Goal: Transaction & Acquisition: Download file/media

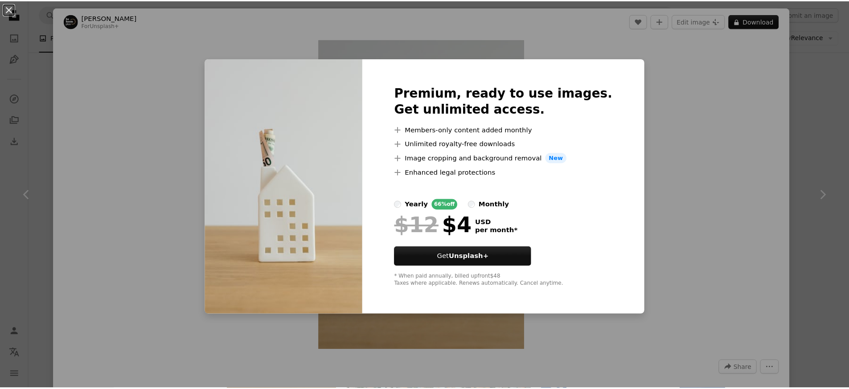
scroll to position [1662, 0]
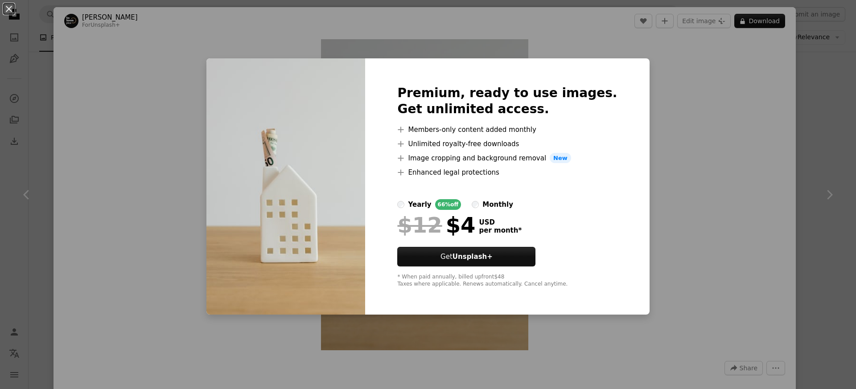
click at [667, 91] on div "An X shape Premium, ready to use images. Get unlimited access. A plus sign Memb…" at bounding box center [428, 194] width 856 height 389
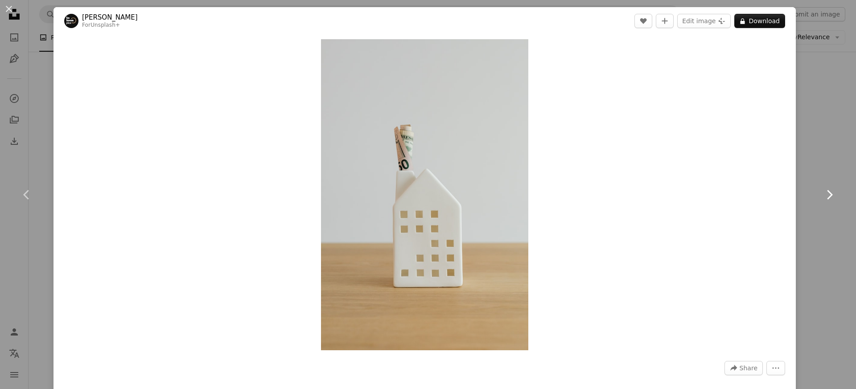
click at [807, 163] on link "Chevron right" at bounding box center [830, 195] width 54 height 86
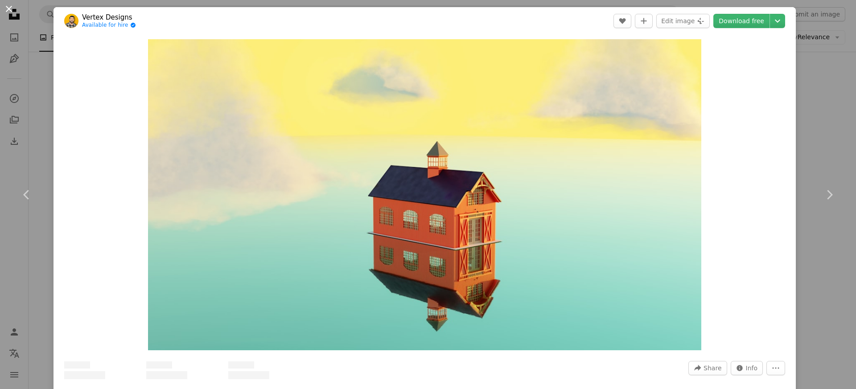
click at [11, 12] on button "An X shape" at bounding box center [9, 9] width 11 height 11
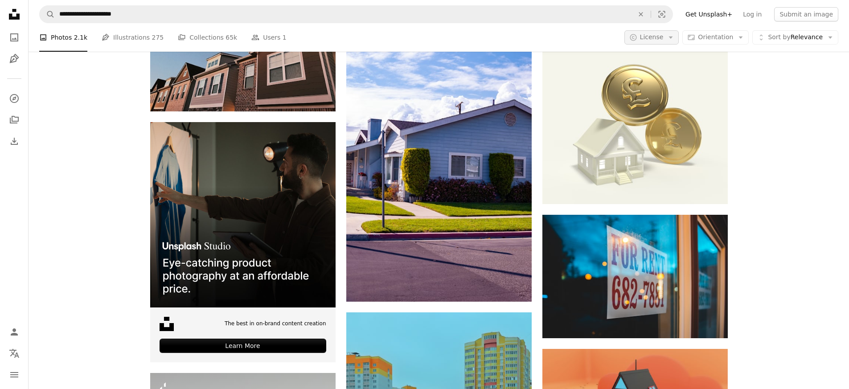
scroll to position [1435, 0]
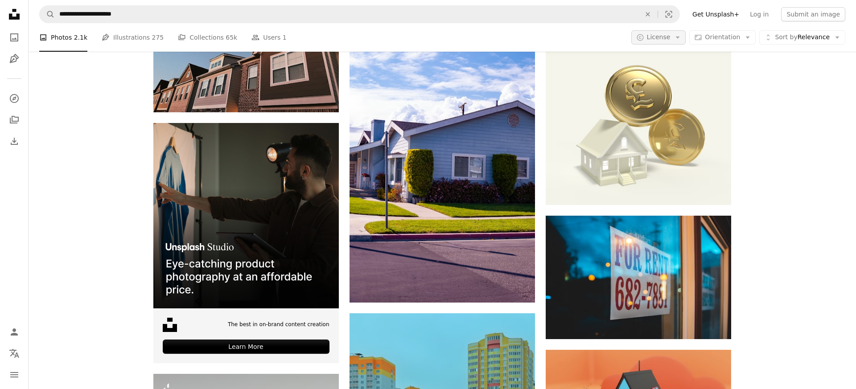
click at [665, 36] on span "License" at bounding box center [659, 36] width 24 height 7
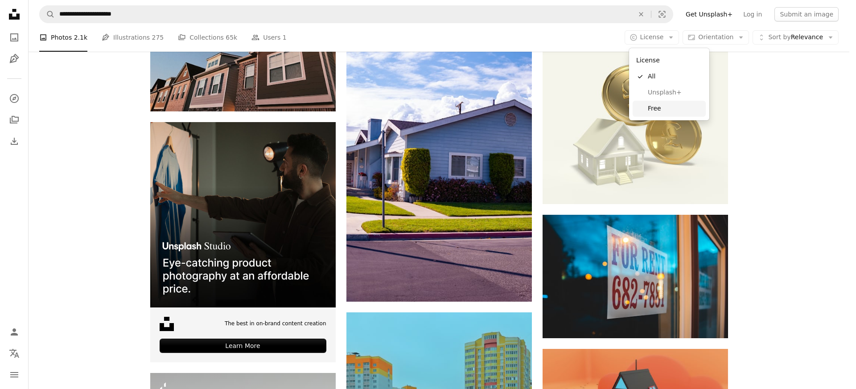
click at [656, 113] on link "Free" at bounding box center [669, 109] width 73 height 16
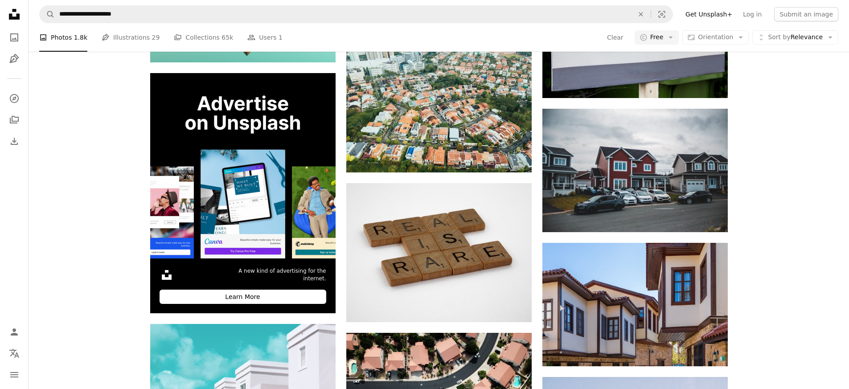
scroll to position [58, 0]
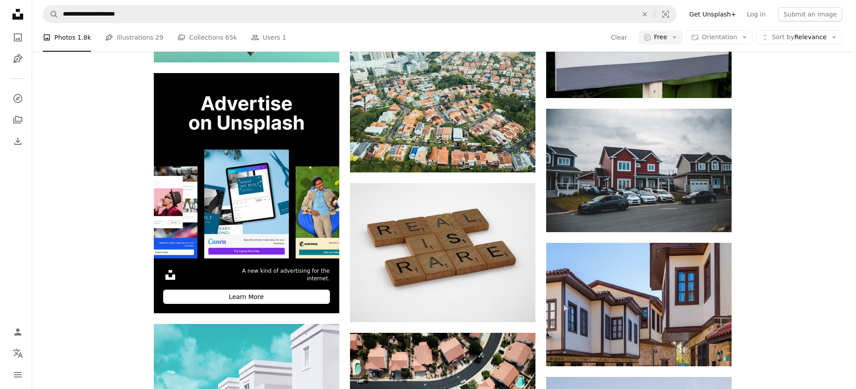
scroll to position [8100, 0]
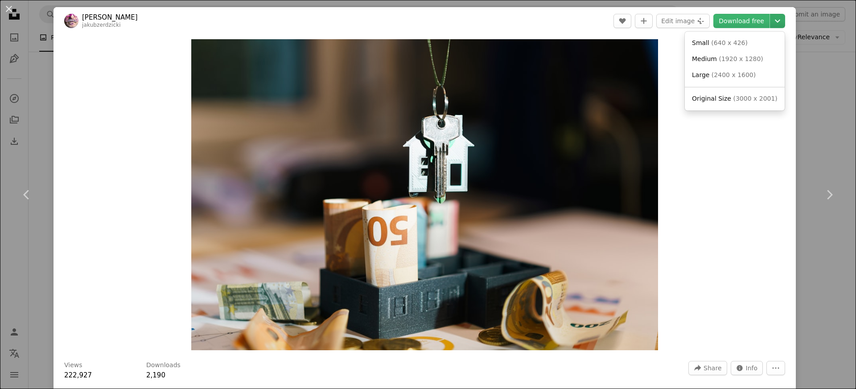
click at [770, 22] on icon "Chevron down" at bounding box center [777, 21] width 14 height 11
click at [725, 71] on span "Large ( 2400 x 1600 )" at bounding box center [724, 75] width 64 height 9
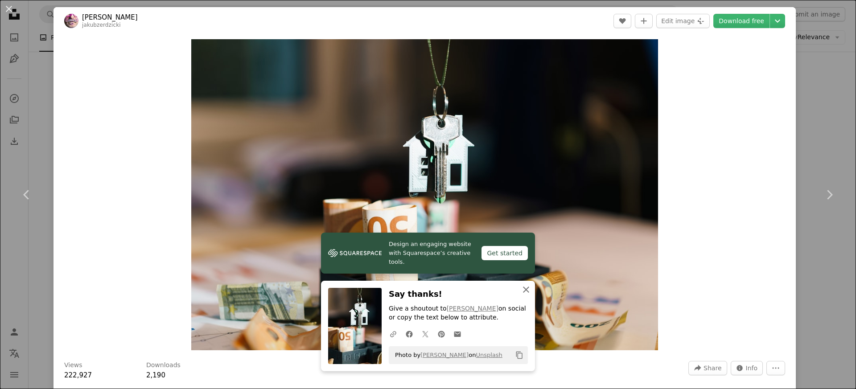
click at [523, 289] on icon "button" at bounding box center [526, 290] width 6 height 6
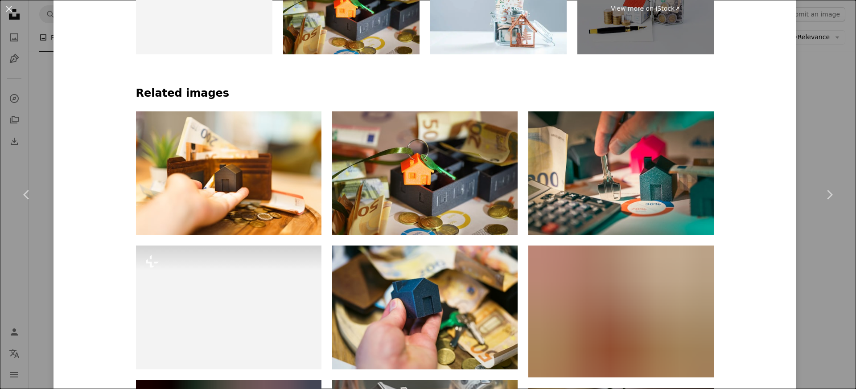
scroll to position [562, 0]
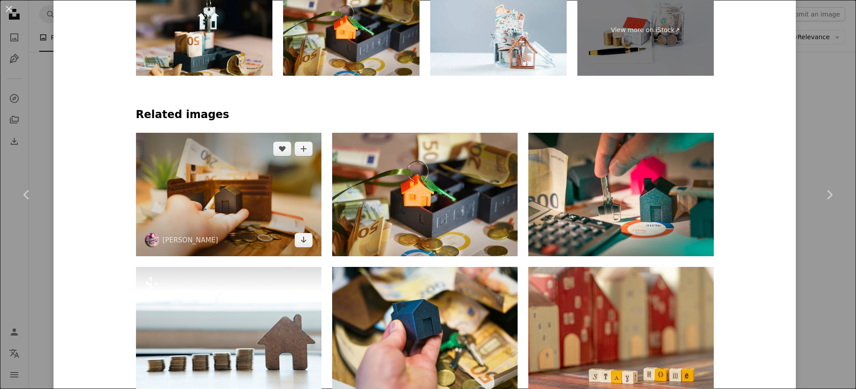
click at [226, 188] on img at bounding box center [228, 195] width 185 height 124
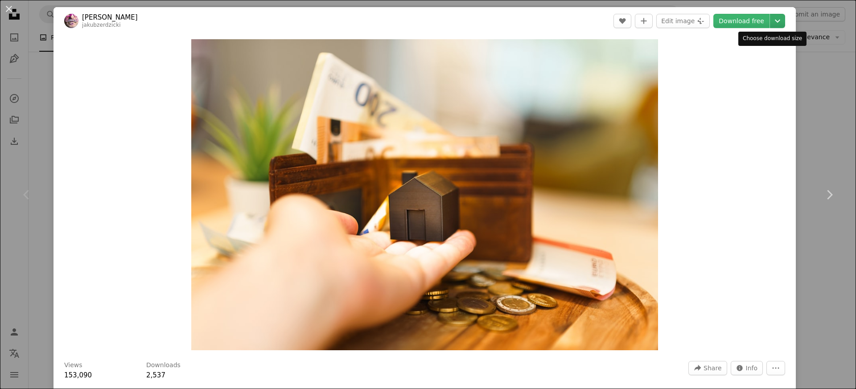
click at [772, 23] on icon "Chevron down" at bounding box center [777, 21] width 14 height 11
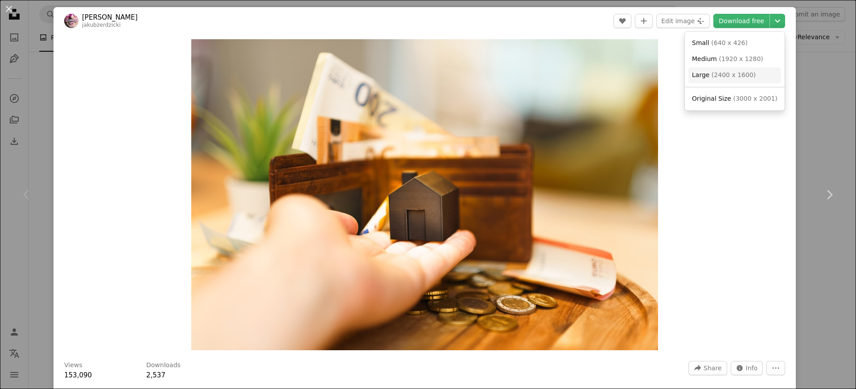
click at [727, 71] on span "Large ( 2400 x 1600 )" at bounding box center [724, 75] width 64 height 9
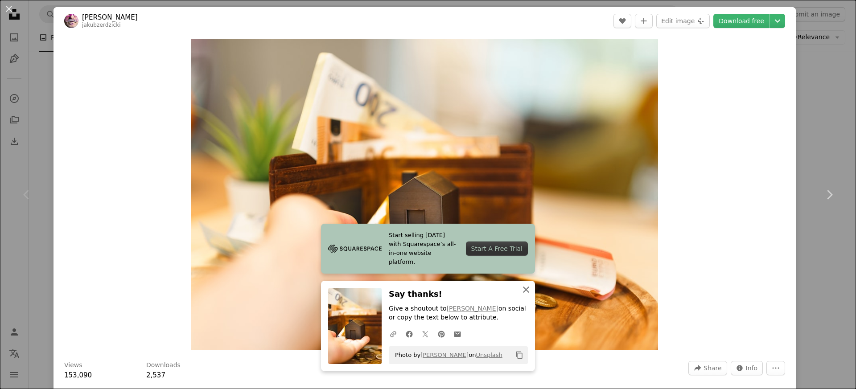
click at [522, 287] on icon "An X shape" at bounding box center [526, 289] width 11 height 11
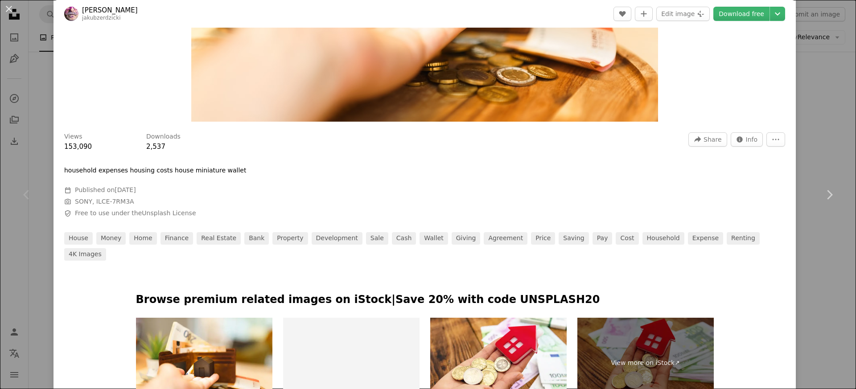
scroll to position [286, 0]
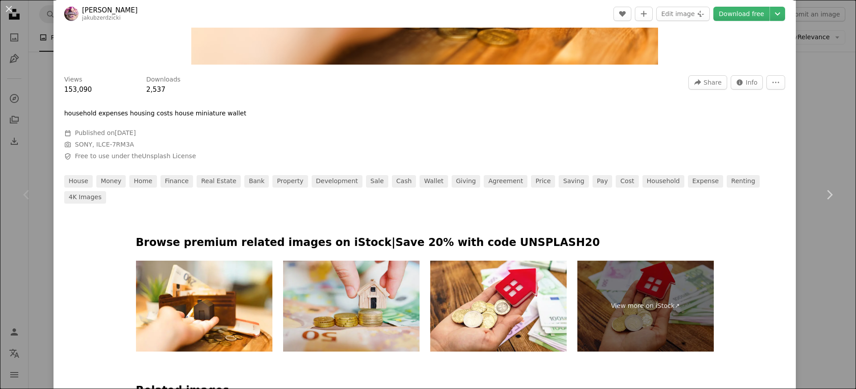
click at [363, 290] on img at bounding box center [351, 306] width 136 height 91
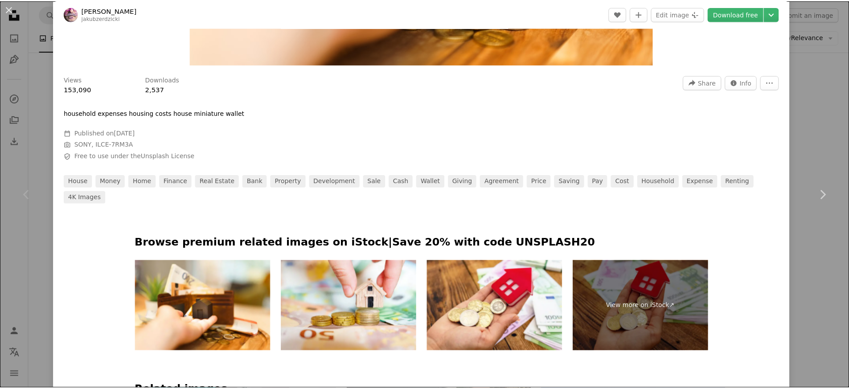
scroll to position [0, 0]
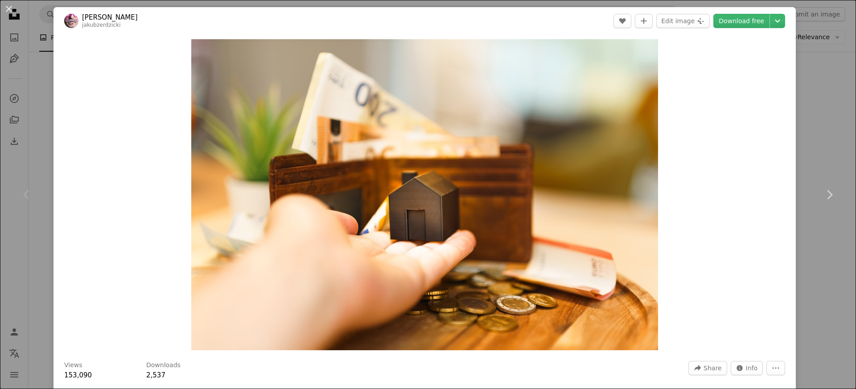
drag, startPoint x: 800, startPoint y: 17, endPoint x: 801, endPoint y: 58, distance: 41.0
click at [800, 18] on div "An X shape Chevron left Chevron right [PERSON_NAME] jakubzerdzicki A heart A pl…" at bounding box center [428, 194] width 856 height 389
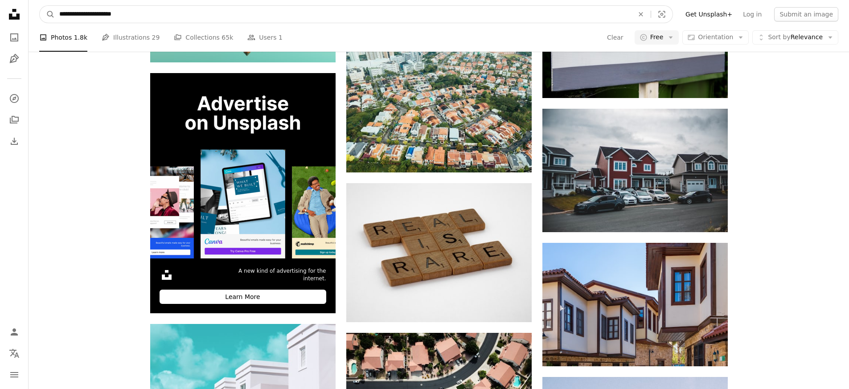
drag, startPoint x: 133, startPoint y: 14, endPoint x: -26, endPoint y: 17, distance: 159.7
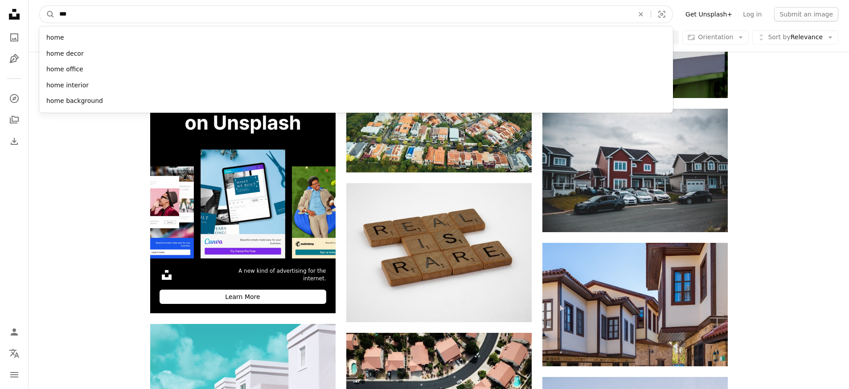
type input "****"
click button "A magnifying glass" at bounding box center [47, 14] width 15 height 17
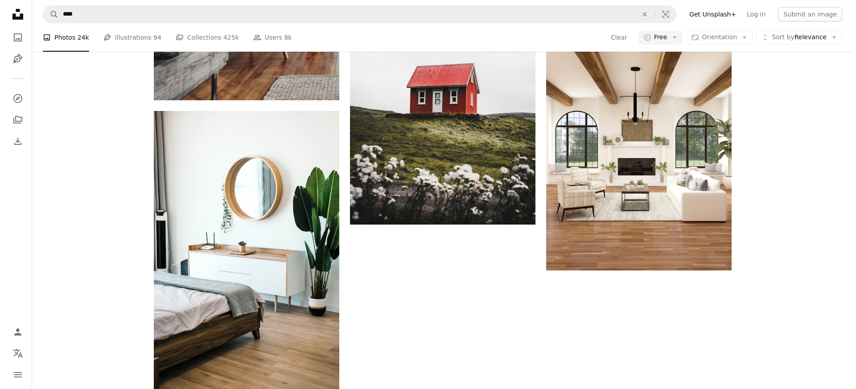
scroll to position [181, 0]
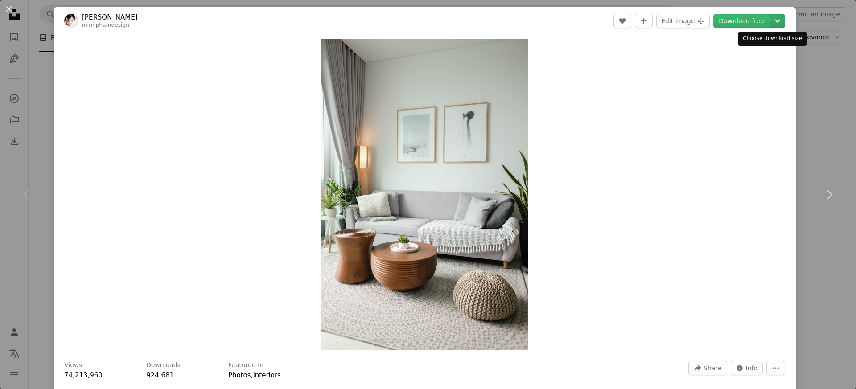
click at [771, 23] on icon "Chevron down" at bounding box center [777, 21] width 14 height 11
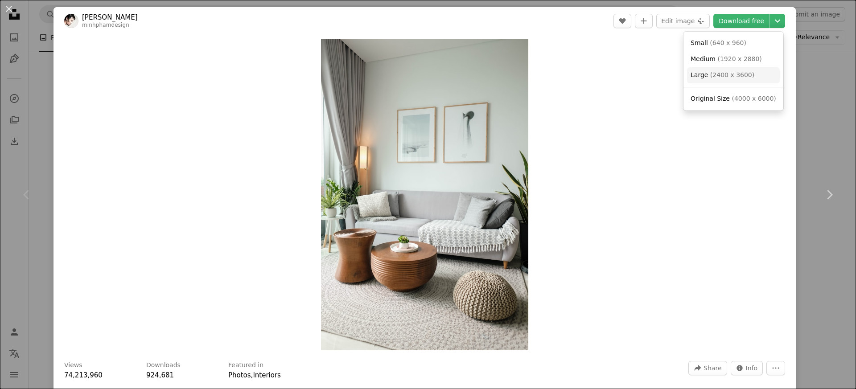
click at [708, 78] on span "Large ( 2400 x 3600 )" at bounding box center [723, 75] width 64 height 9
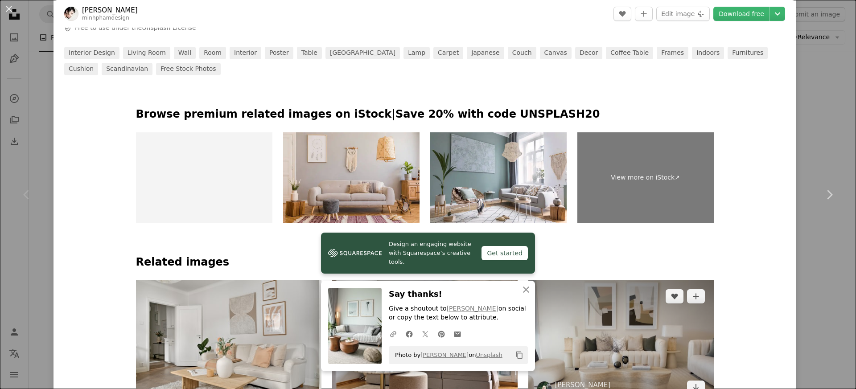
scroll to position [495, 0]
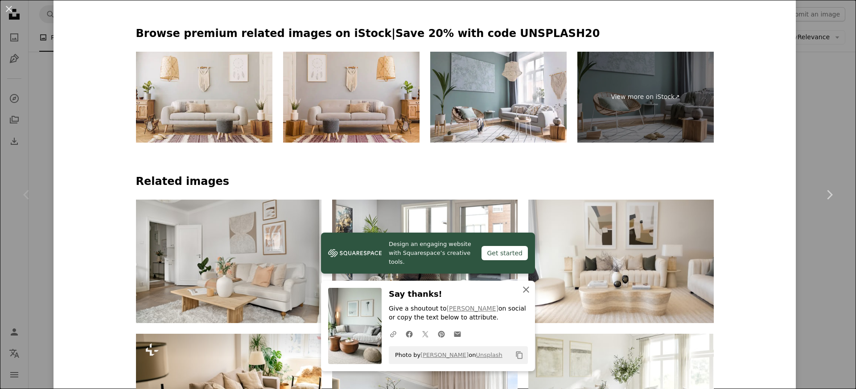
click at [524, 287] on icon "An X shape" at bounding box center [526, 289] width 11 height 11
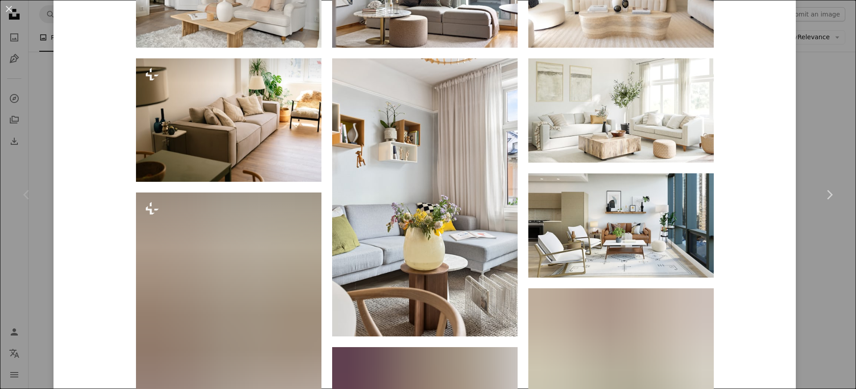
scroll to position [774, 0]
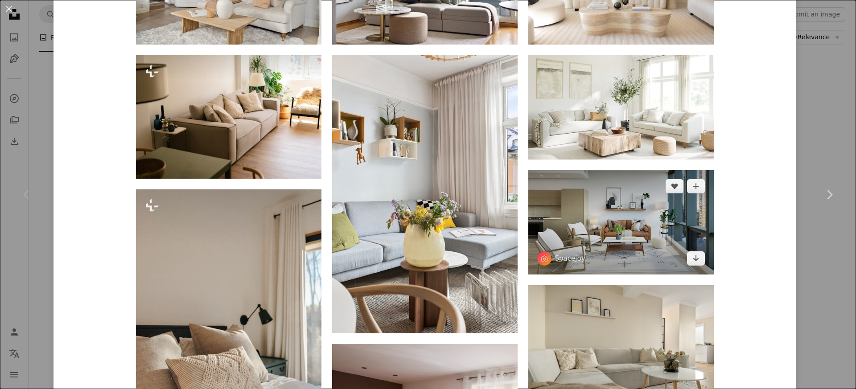
click at [611, 217] on img at bounding box center [620, 222] width 185 height 104
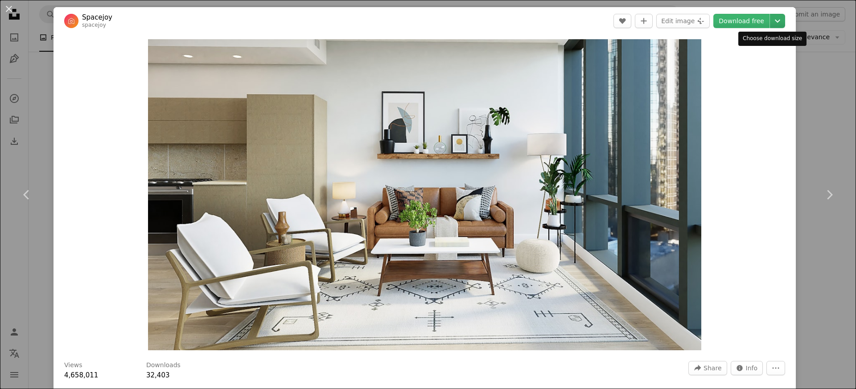
click at [775, 20] on icon "Choose download size" at bounding box center [777, 21] width 5 height 3
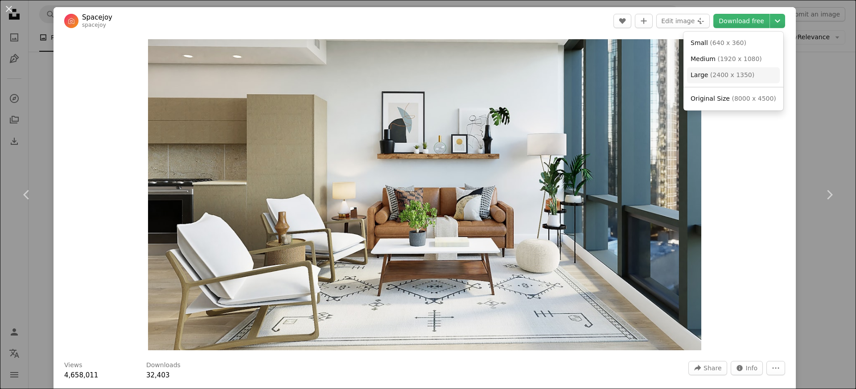
click at [721, 75] on span "( 2400 x 1350 )" at bounding box center [732, 74] width 44 height 7
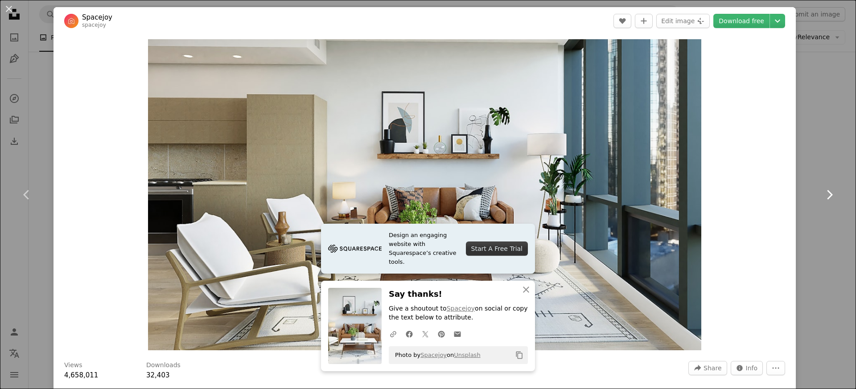
click at [808, 218] on link "Chevron right" at bounding box center [830, 195] width 54 height 86
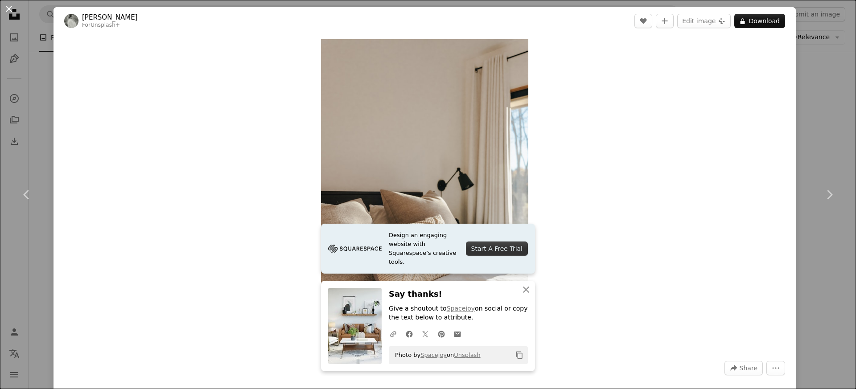
click at [14, 12] on button "An X shape" at bounding box center [9, 9] width 11 height 11
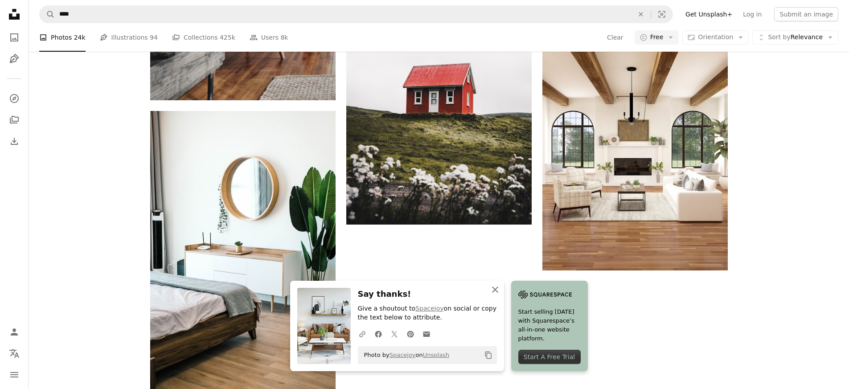
click at [498, 290] on icon "An X shape" at bounding box center [495, 289] width 11 height 11
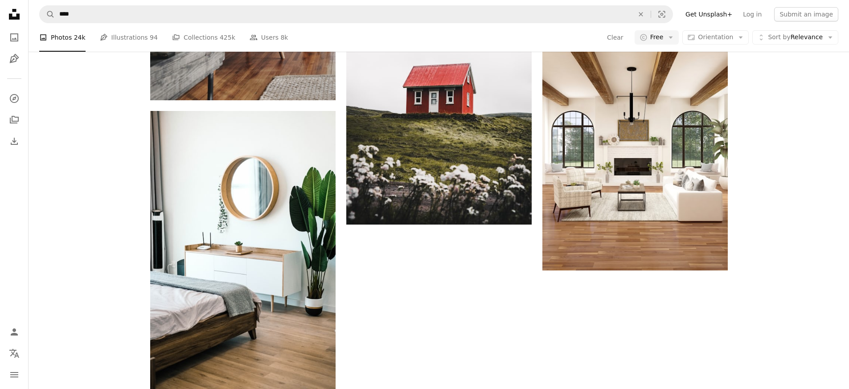
scroll to position [410, 0]
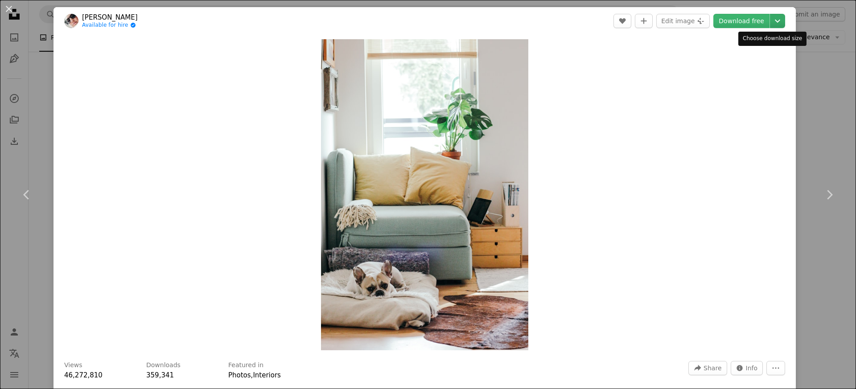
click at [775, 19] on icon "Chevron down" at bounding box center [777, 21] width 14 height 11
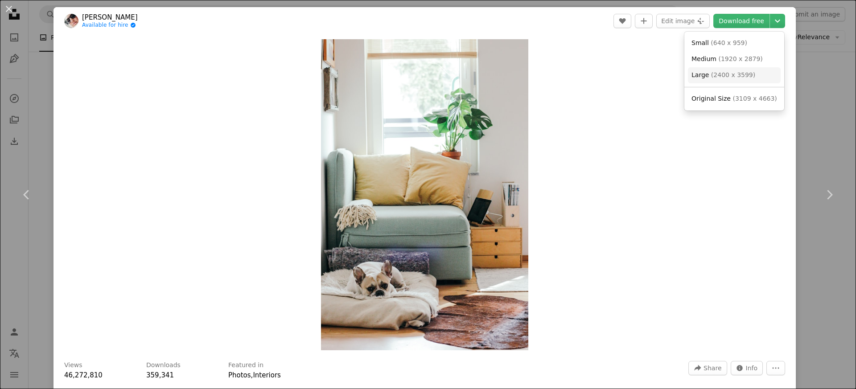
click at [724, 73] on span "( 2400 x 3599 )" at bounding box center [733, 74] width 44 height 7
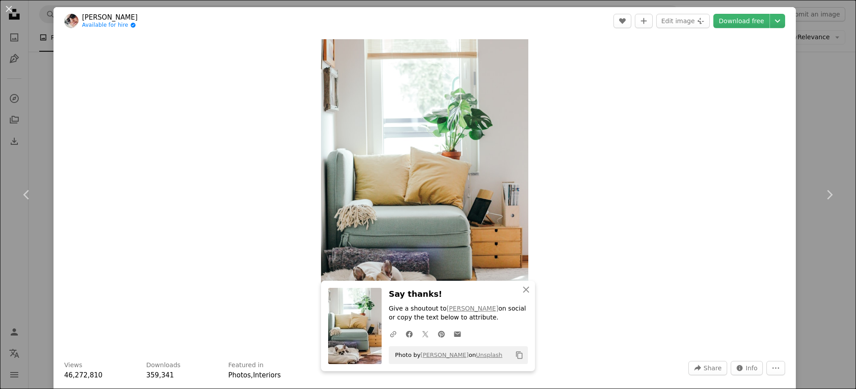
click at [803, 80] on div "An X shape Chevron left Chevron right [PERSON_NAME] Available for hire A checkm…" at bounding box center [428, 194] width 856 height 389
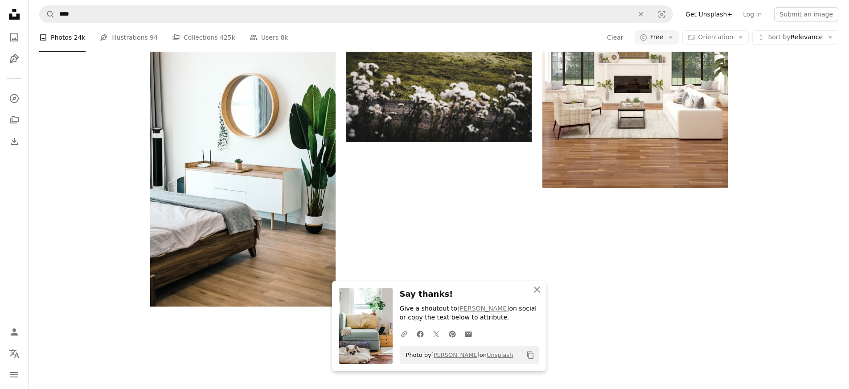
scroll to position [649, 0]
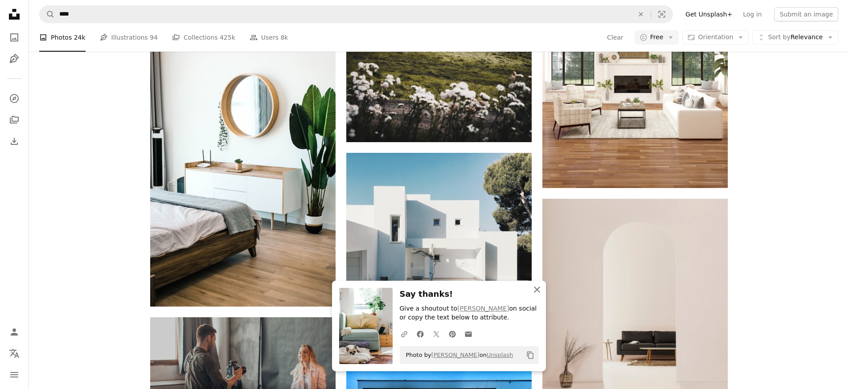
click at [539, 291] on icon "button" at bounding box center [537, 290] width 6 height 6
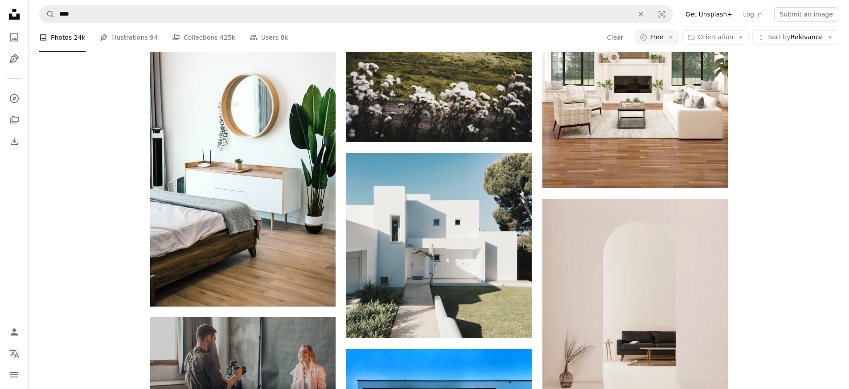
scroll to position [810, 0]
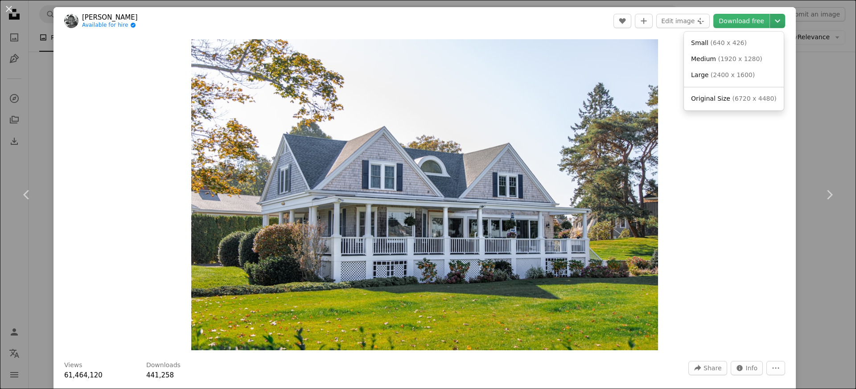
click at [775, 20] on icon "Choose download size" at bounding box center [777, 21] width 5 height 3
click at [734, 76] on span "( 2400 x 1600 )" at bounding box center [733, 74] width 44 height 7
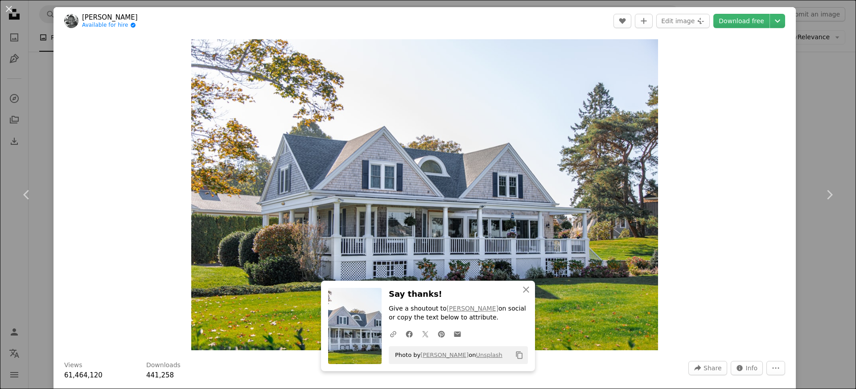
click at [812, 115] on div "An X shape Chevron left Chevron right [PERSON_NAME] Available for hire A checkm…" at bounding box center [428, 194] width 856 height 389
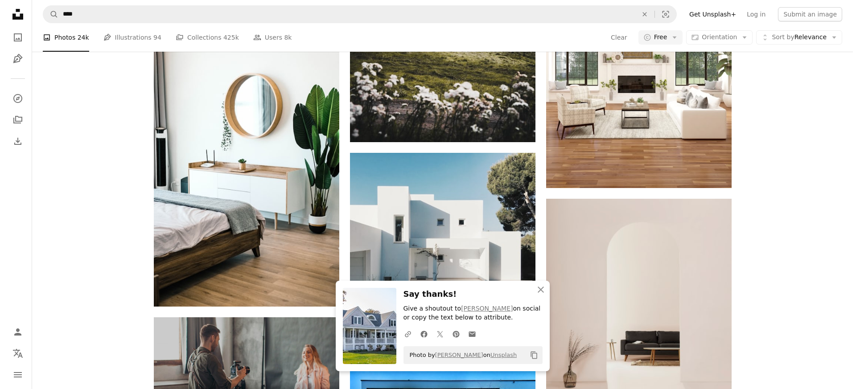
scroll to position [729, 0]
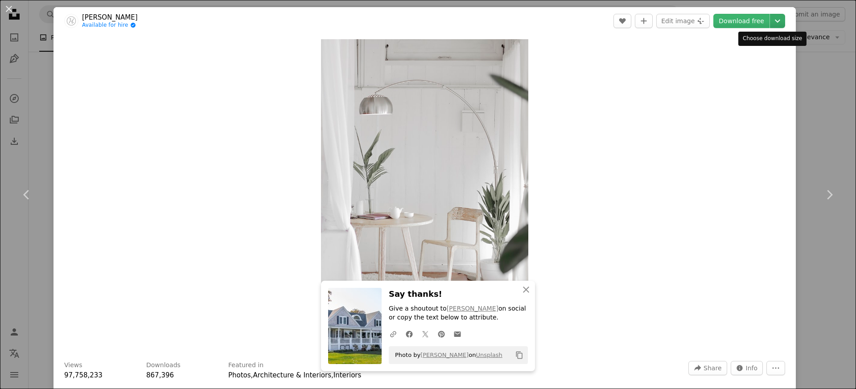
click at [775, 22] on icon "Chevron down" at bounding box center [777, 21] width 14 height 11
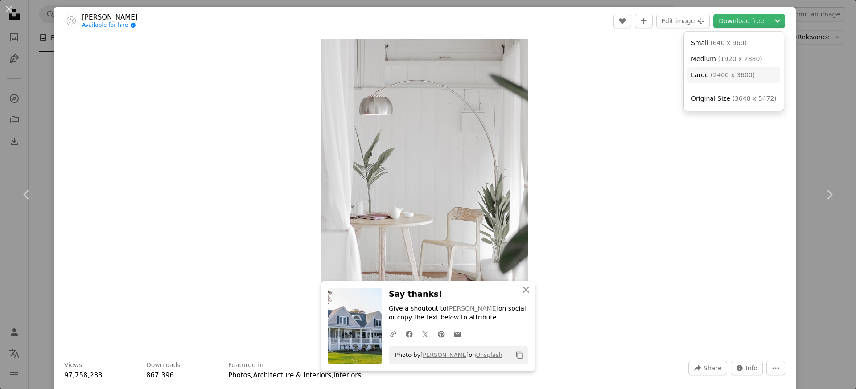
click at [721, 75] on span "( 2400 x 3600 )" at bounding box center [733, 74] width 44 height 7
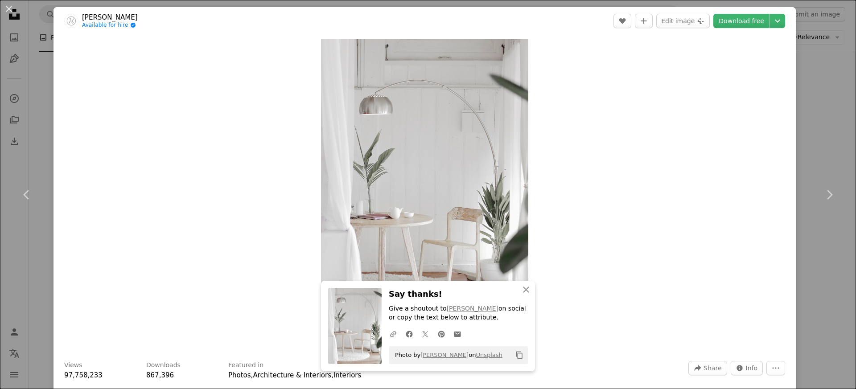
click at [794, 116] on div "An X shape Chevron left Chevron right Hutomo Abrianto Available for hire A chec…" at bounding box center [428, 194] width 856 height 389
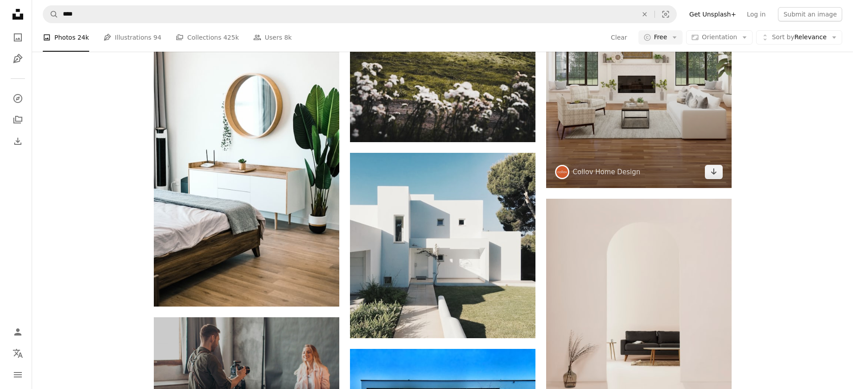
scroll to position [1388, 0]
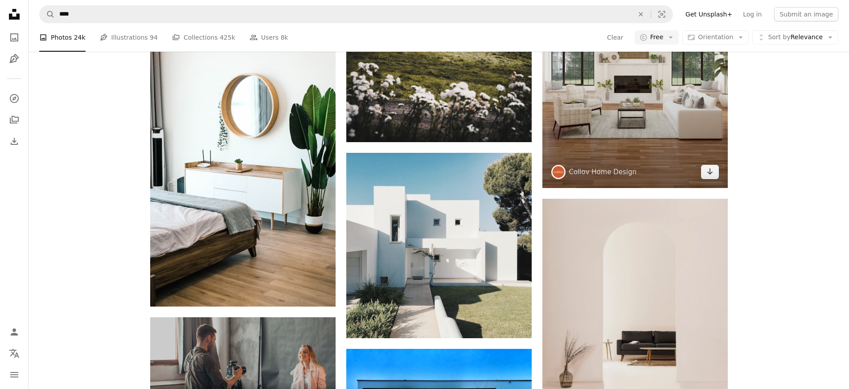
click at [653, 132] on img at bounding box center [635, 64] width 185 height 247
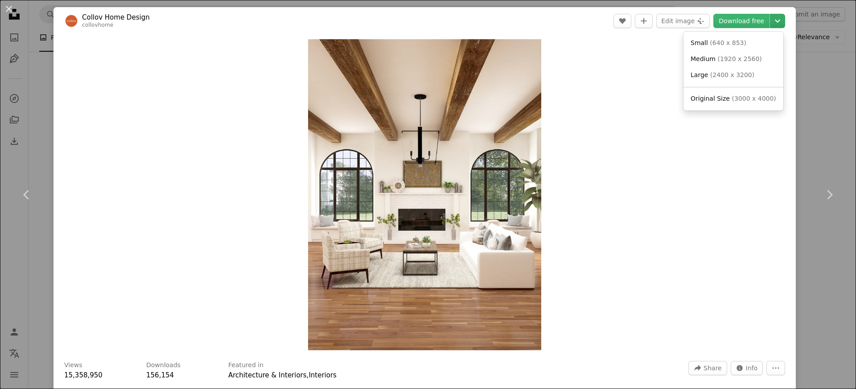
click at [775, 21] on icon "Choose download size" at bounding box center [777, 21] width 5 height 3
click at [715, 78] on span "( 2400 x 3200 )" at bounding box center [732, 74] width 44 height 7
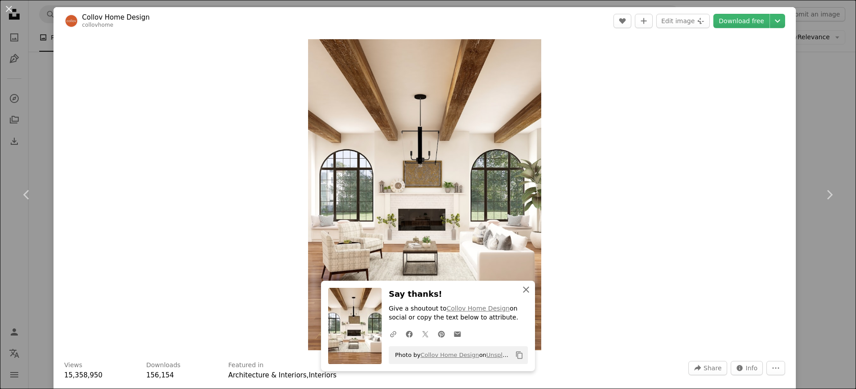
click at [524, 291] on icon "button" at bounding box center [526, 290] width 6 height 6
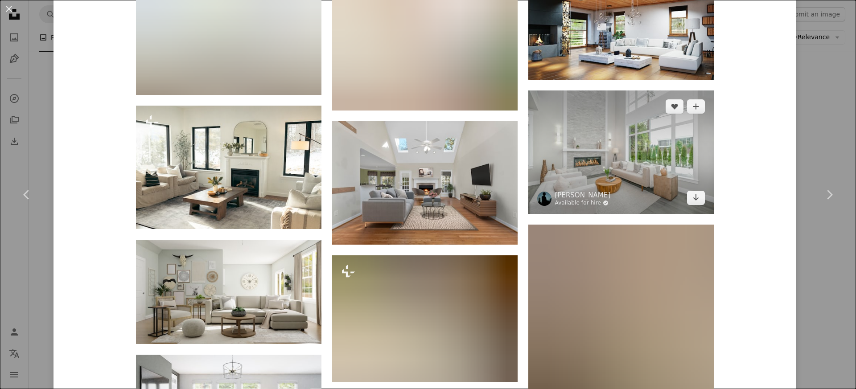
scroll to position [865, 0]
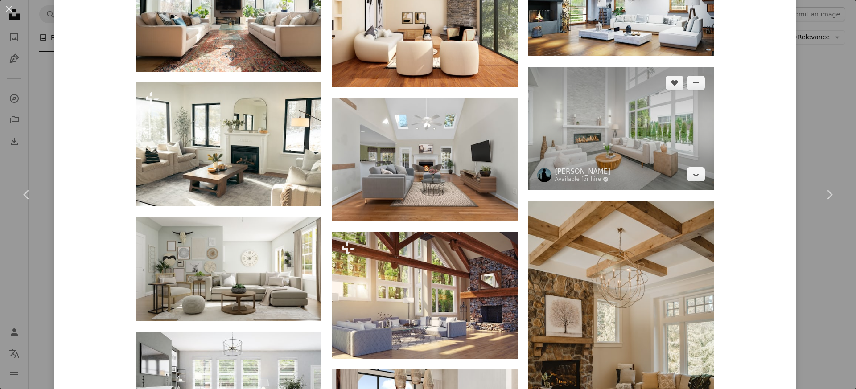
click at [619, 135] on img at bounding box center [620, 129] width 185 height 124
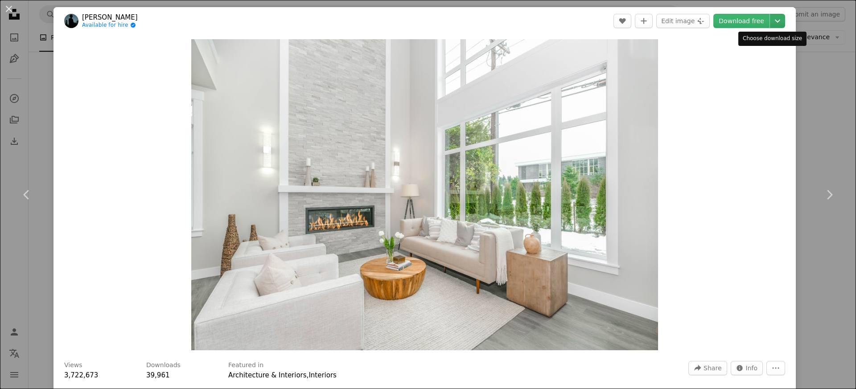
click at [771, 20] on icon "Chevron down" at bounding box center [777, 21] width 14 height 11
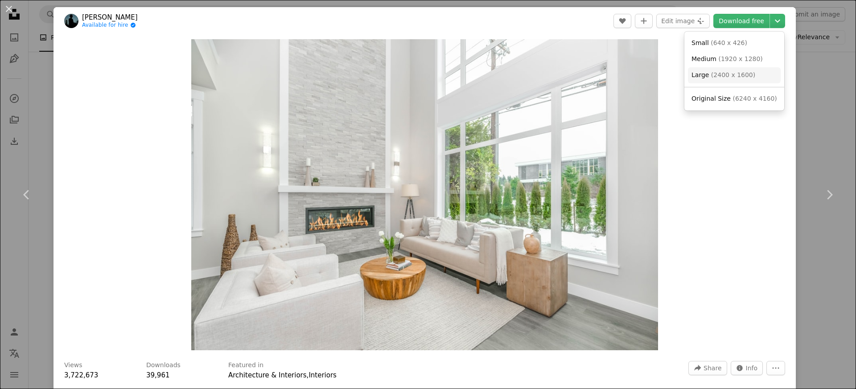
click at [729, 71] on span "Large ( 2400 x 1600 )" at bounding box center [724, 75] width 64 height 9
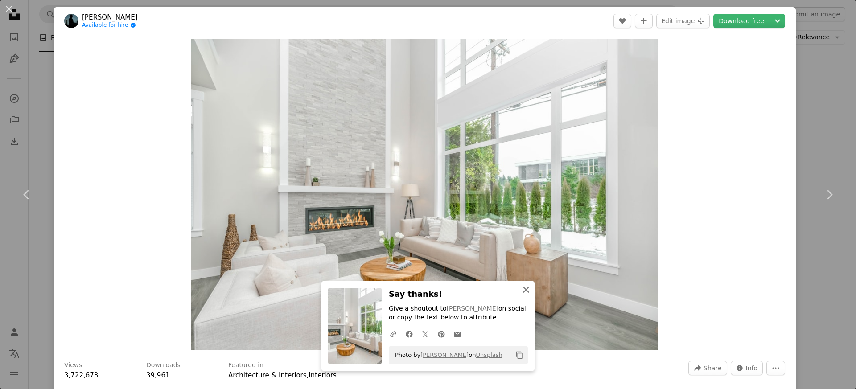
click at [524, 290] on icon "An X shape" at bounding box center [526, 289] width 11 height 11
